Goal: Information Seeking & Learning: Learn about a topic

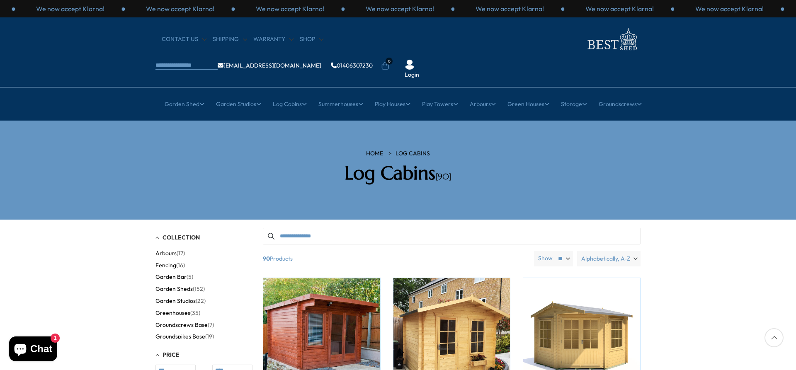
click at [173, 286] on span "Garden Sheds" at bounding box center [174, 289] width 37 height 7
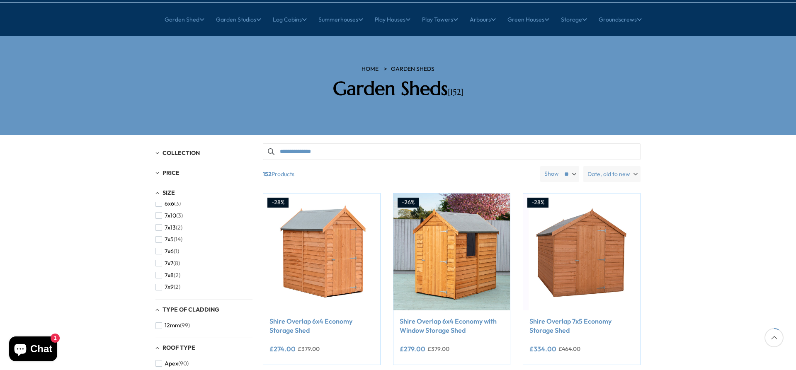
scroll to position [230, 0]
click at [158, 274] on span "button" at bounding box center [159, 277] width 7 height 7
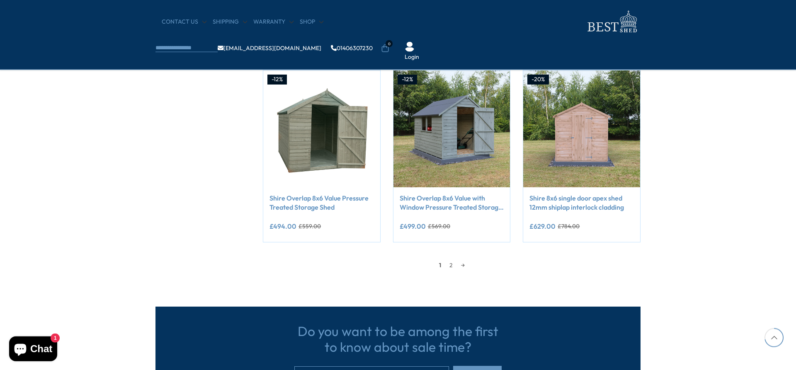
scroll to position [761, 0]
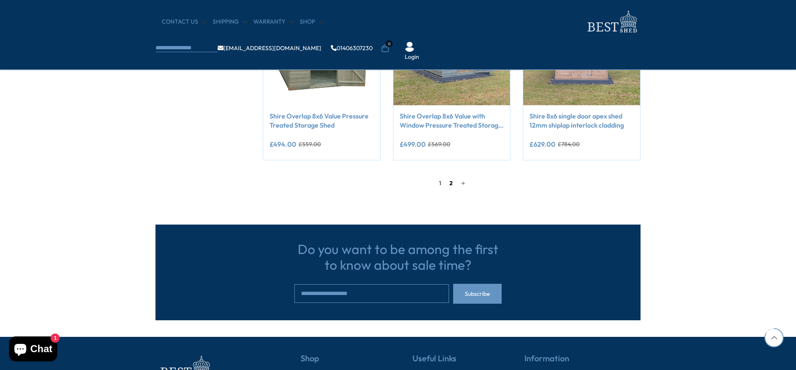
click at [450, 182] on link "2" at bounding box center [451, 183] width 12 height 12
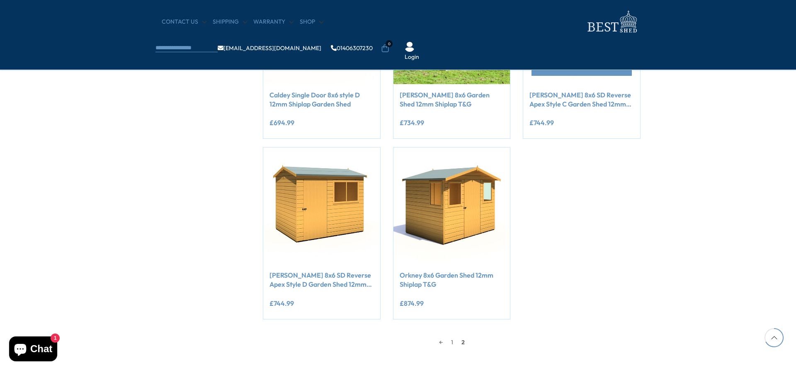
scroll to position [623, 0]
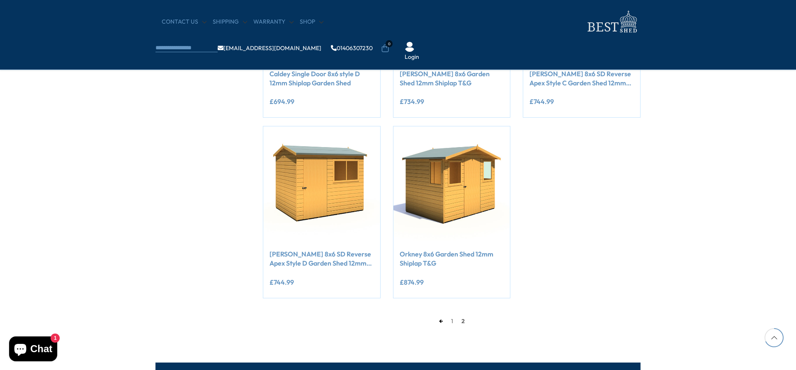
click at [440, 322] on link "←" at bounding box center [441, 321] width 12 height 12
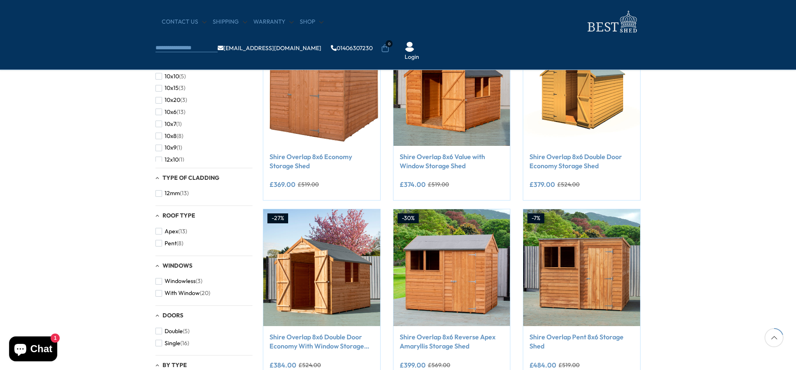
scroll to position [200, 0]
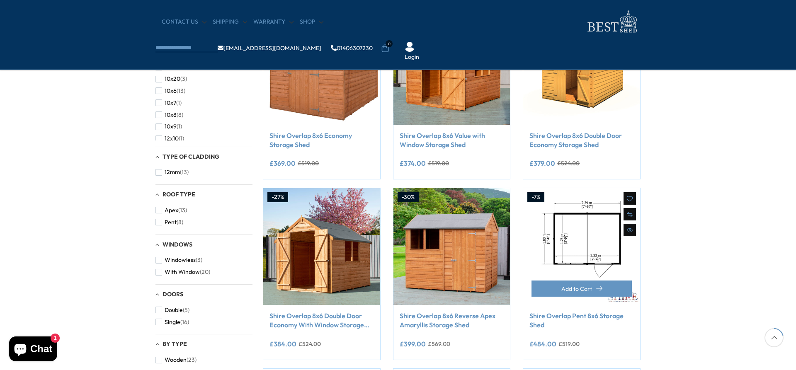
click at [562, 256] on img at bounding box center [581, 246] width 117 height 117
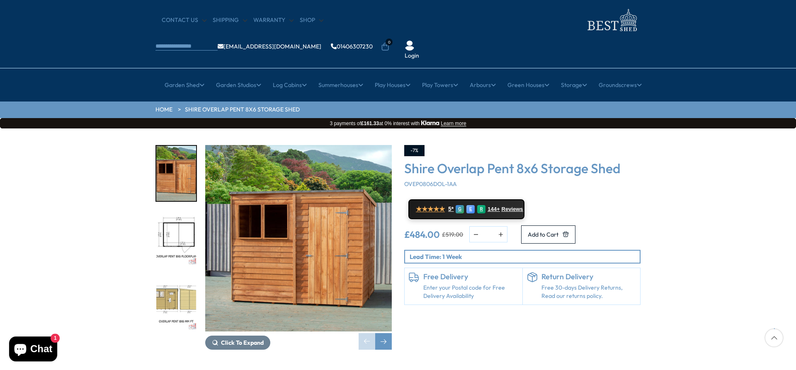
scroll to position [21, 0]
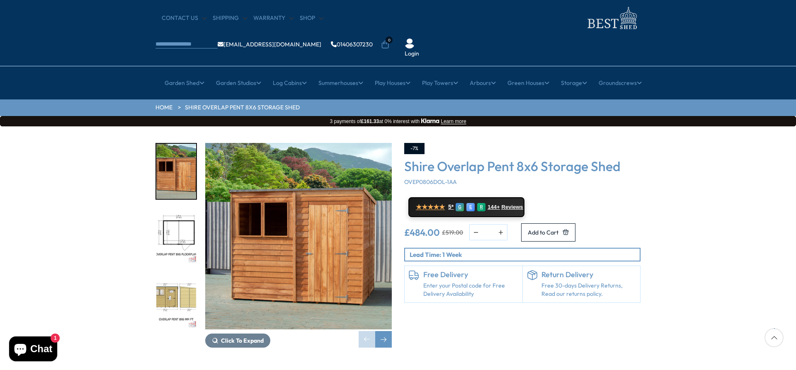
click at [172, 212] on img "2 / 9" at bounding box center [176, 236] width 40 height 55
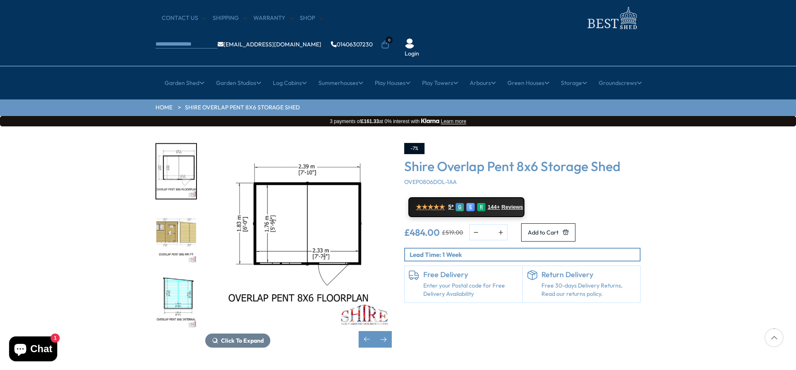
click at [173, 215] on img "3 / 9" at bounding box center [176, 236] width 40 height 55
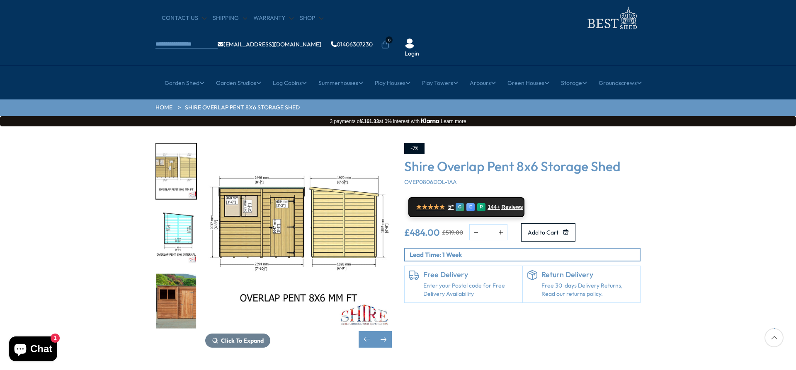
click at [177, 274] on img "5 / 9" at bounding box center [176, 301] width 40 height 55
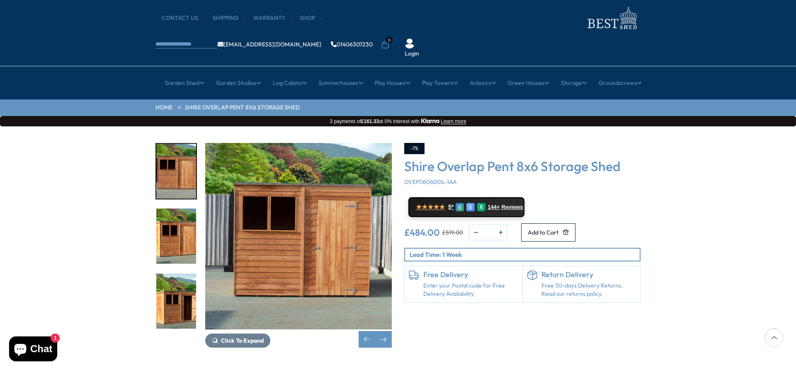
click at [174, 277] on img "7 / 9" at bounding box center [176, 301] width 40 height 55
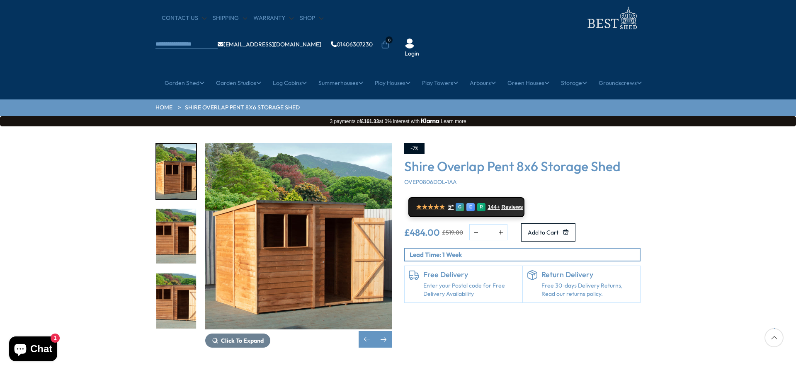
click at [174, 277] on img "9 / 9" at bounding box center [176, 301] width 40 height 55
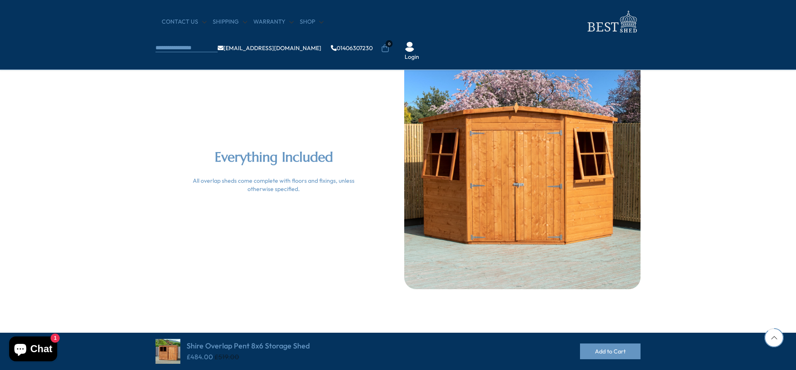
scroll to position [1883, 0]
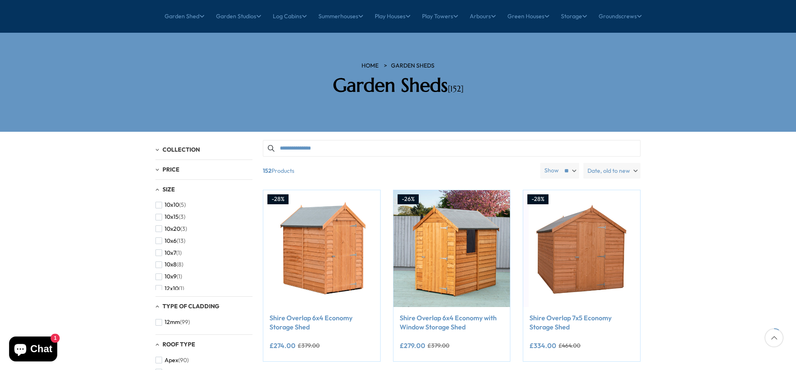
scroll to position [85, 0]
